Goal: Task Accomplishment & Management: Manage account settings

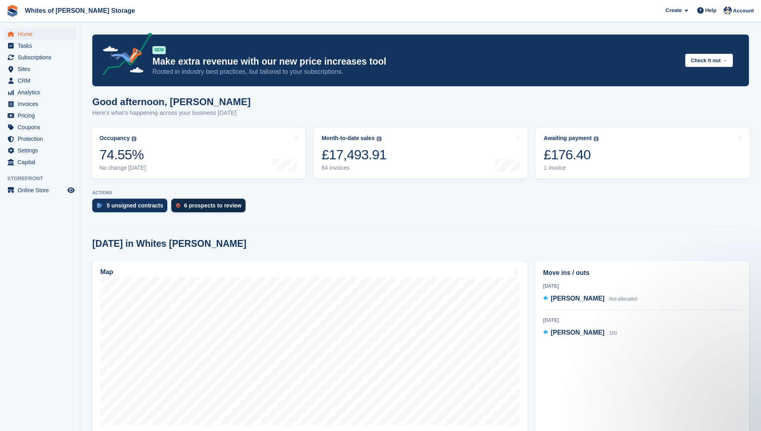
click at [197, 206] on div "6 prospects to review" at bounding box center [212, 205] width 57 height 6
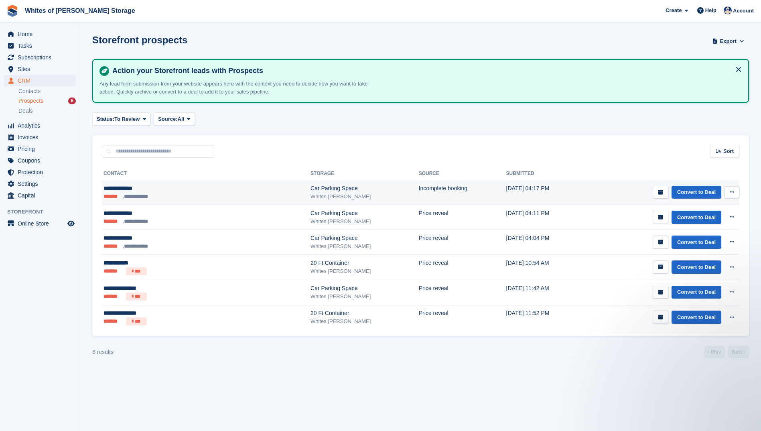
click at [112, 188] on div "**********" at bounding box center [161, 188] width 115 height 8
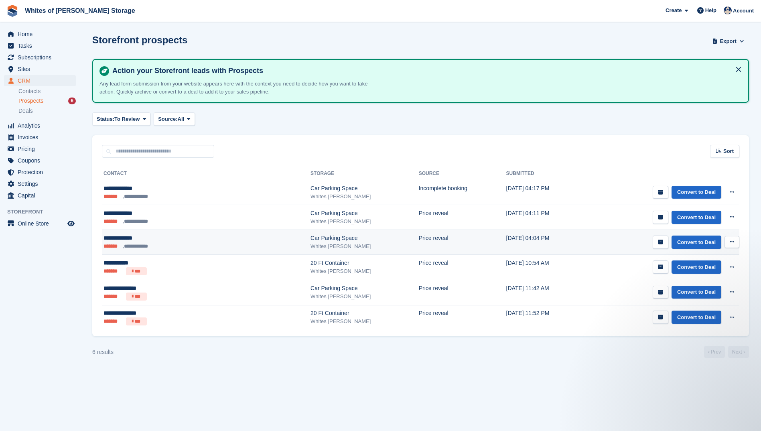
click at [138, 247] on li "**********" at bounding box center [137, 246] width 29 height 8
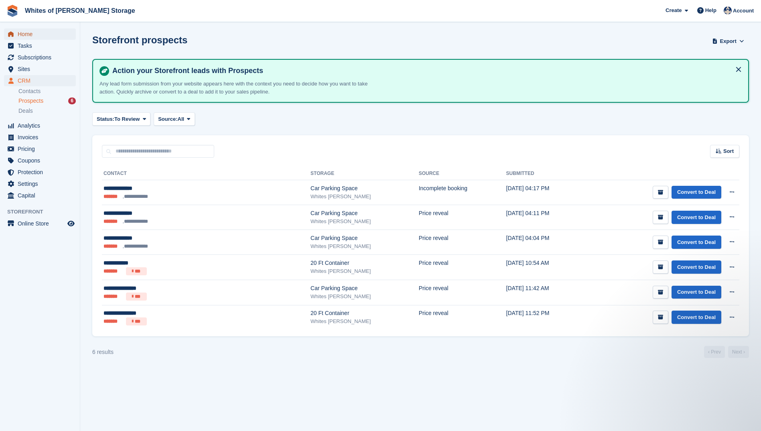
click at [33, 31] on span "Home" at bounding box center [42, 34] width 48 height 11
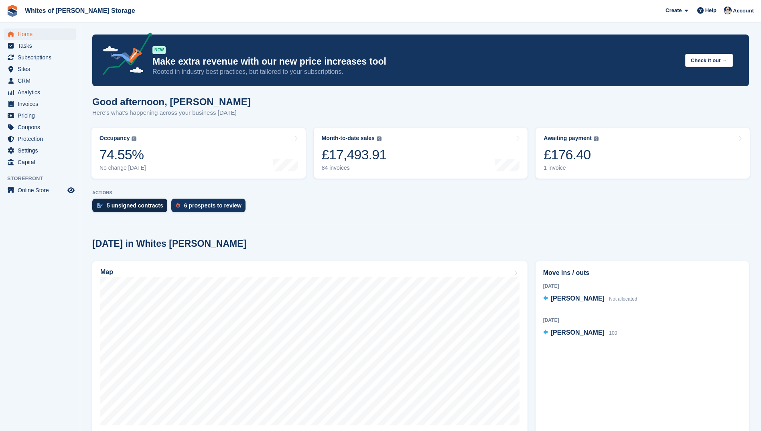
click at [132, 206] on div "5 unsigned contracts" at bounding box center [135, 205] width 57 height 6
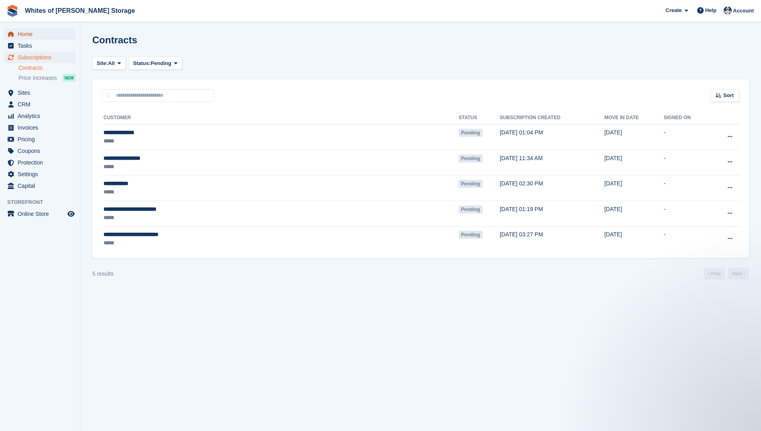
click at [26, 36] on span "Home" at bounding box center [42, 34] width 48 height 11
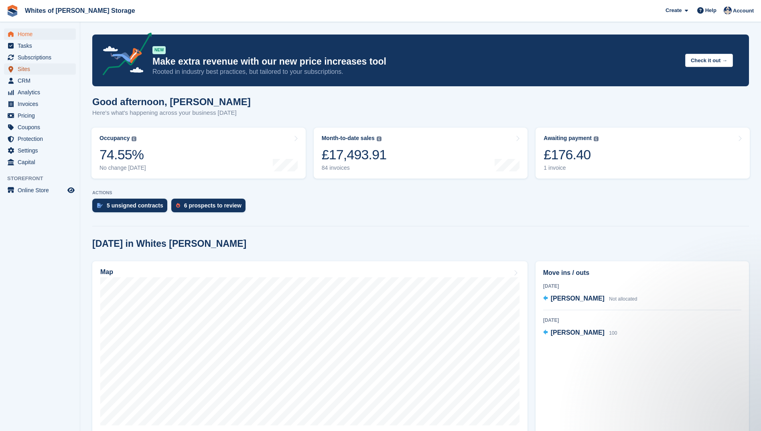
click at [33, 70] on span "Sites" at bounding box center [42, 68] width 48 height 11
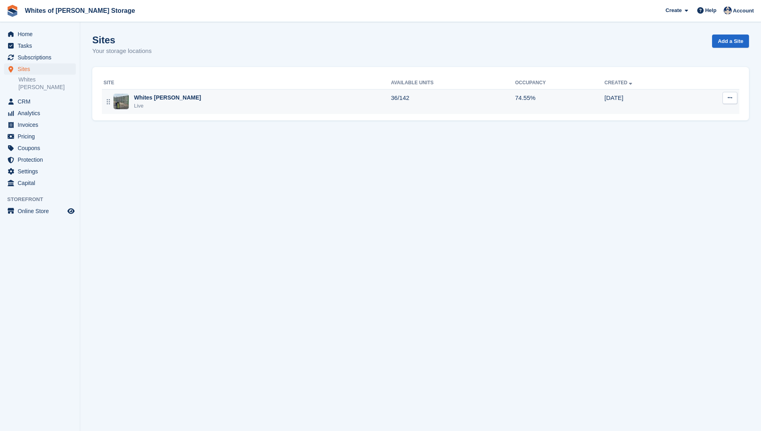
click at [137, 97] on div "Whites [PERSON_NAME]" at bounding box center [167, 98] width 67 height 8
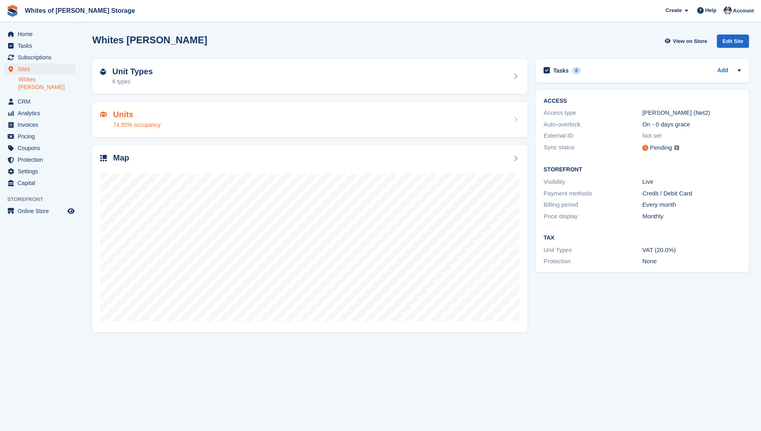
click at [142, 118] on h2 "Units" at bounding box center [136, 114] width 47 height 9
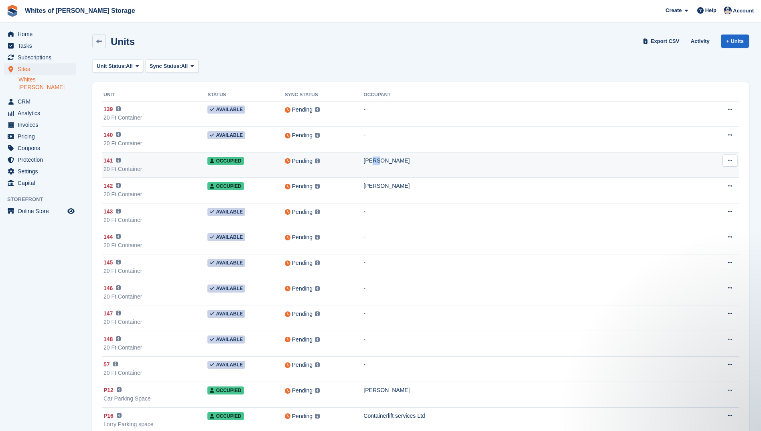
click at [382, 160] on td "[PERSON_NAME]" at bounding box center [535, 165] width 342 height 26
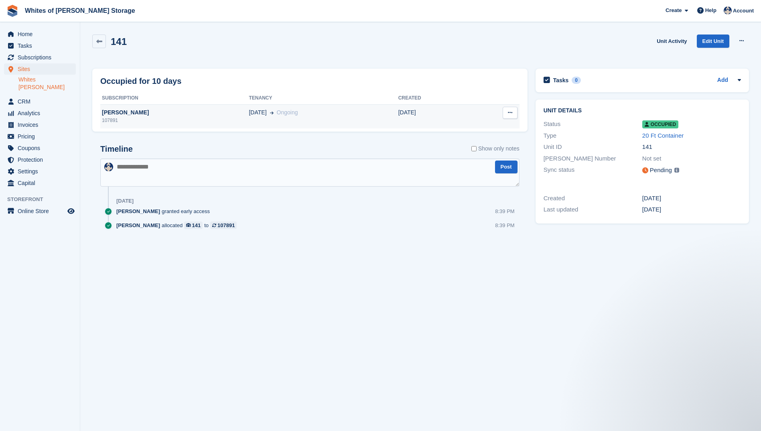
click at [111, 112] on div "[PERSON_NAME]" at bounding box center [174, 112] width 149 height 8
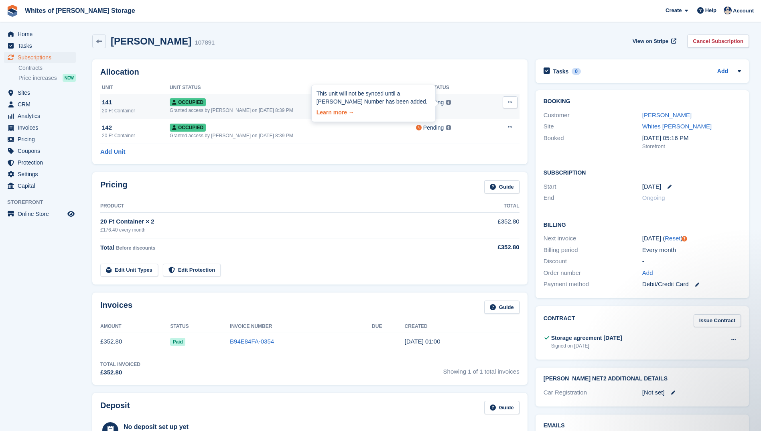
click at [332, 115] on link "Learn more →" at bounding box center [374, 111] width 114 height 11
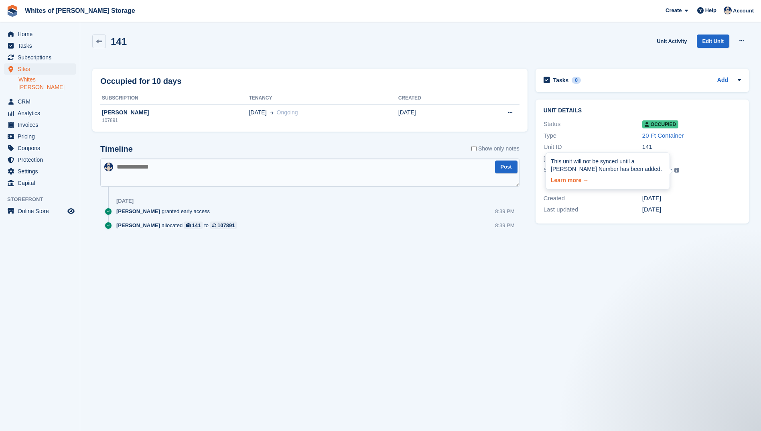
click at [567, 181] on link "Learn more →" at bounding box center [608, 178] width 114 height 11
